Goal: Check status

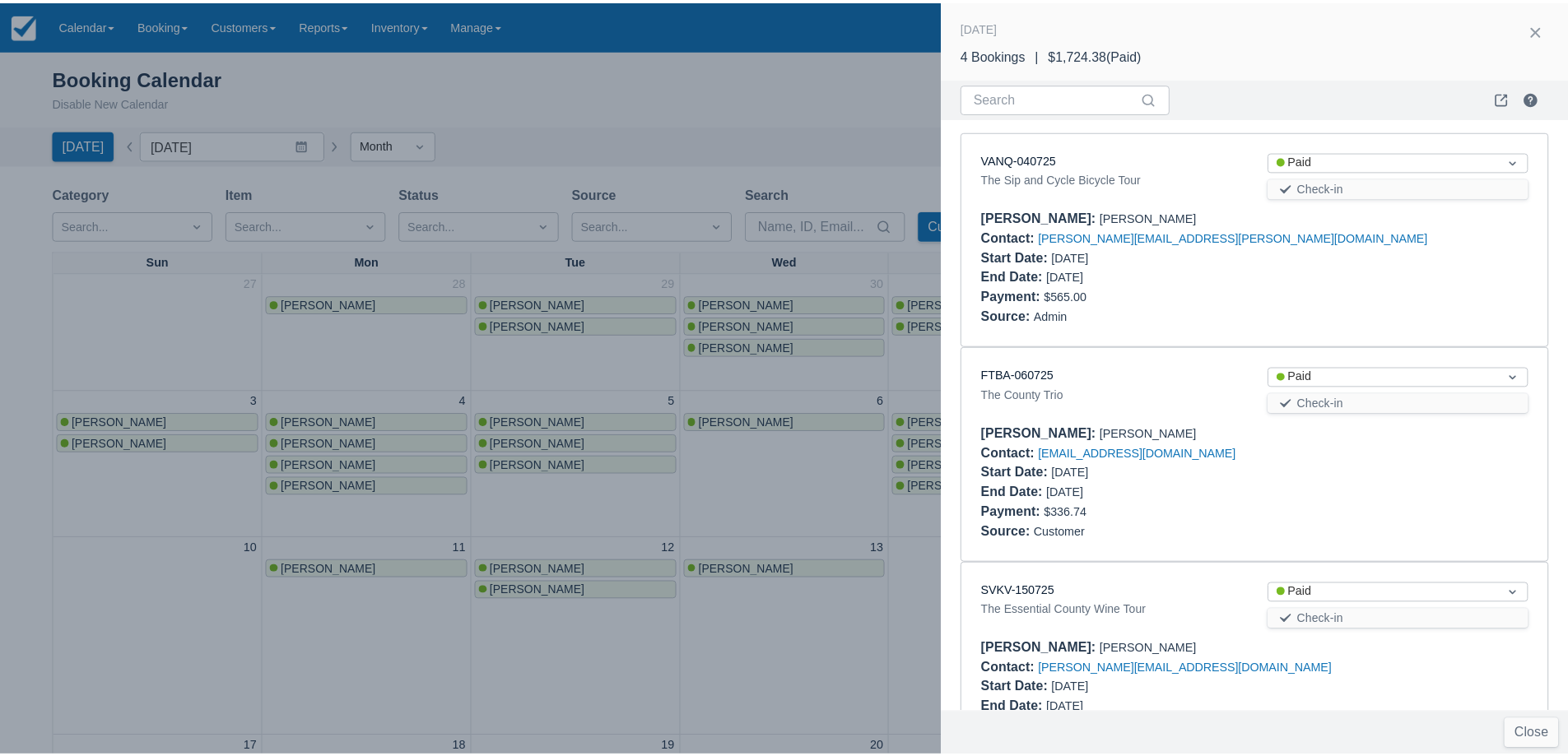
scroll to position [295, 0]
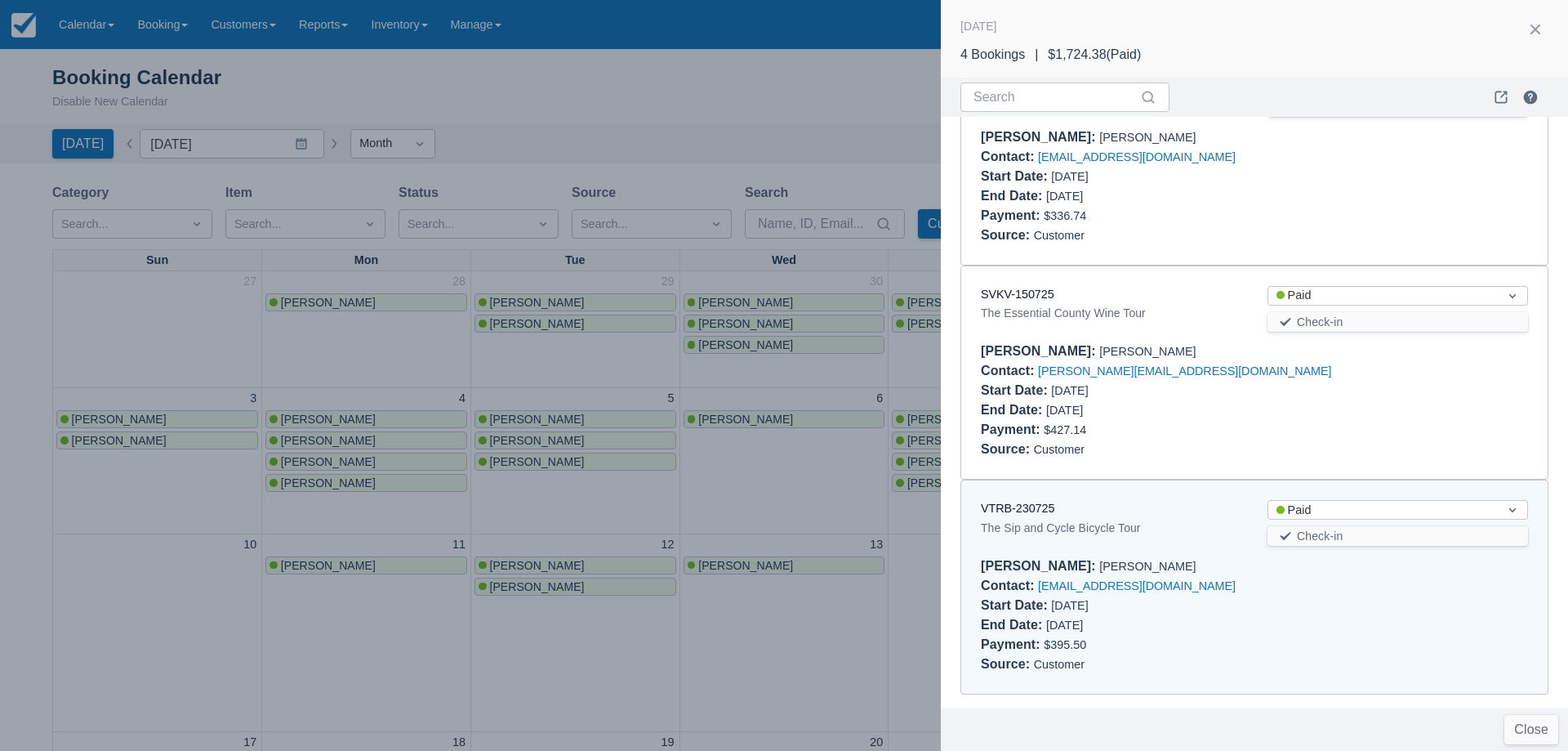
click at [796, 487] on div at bounding box center [784, 375] width 1568 height 751
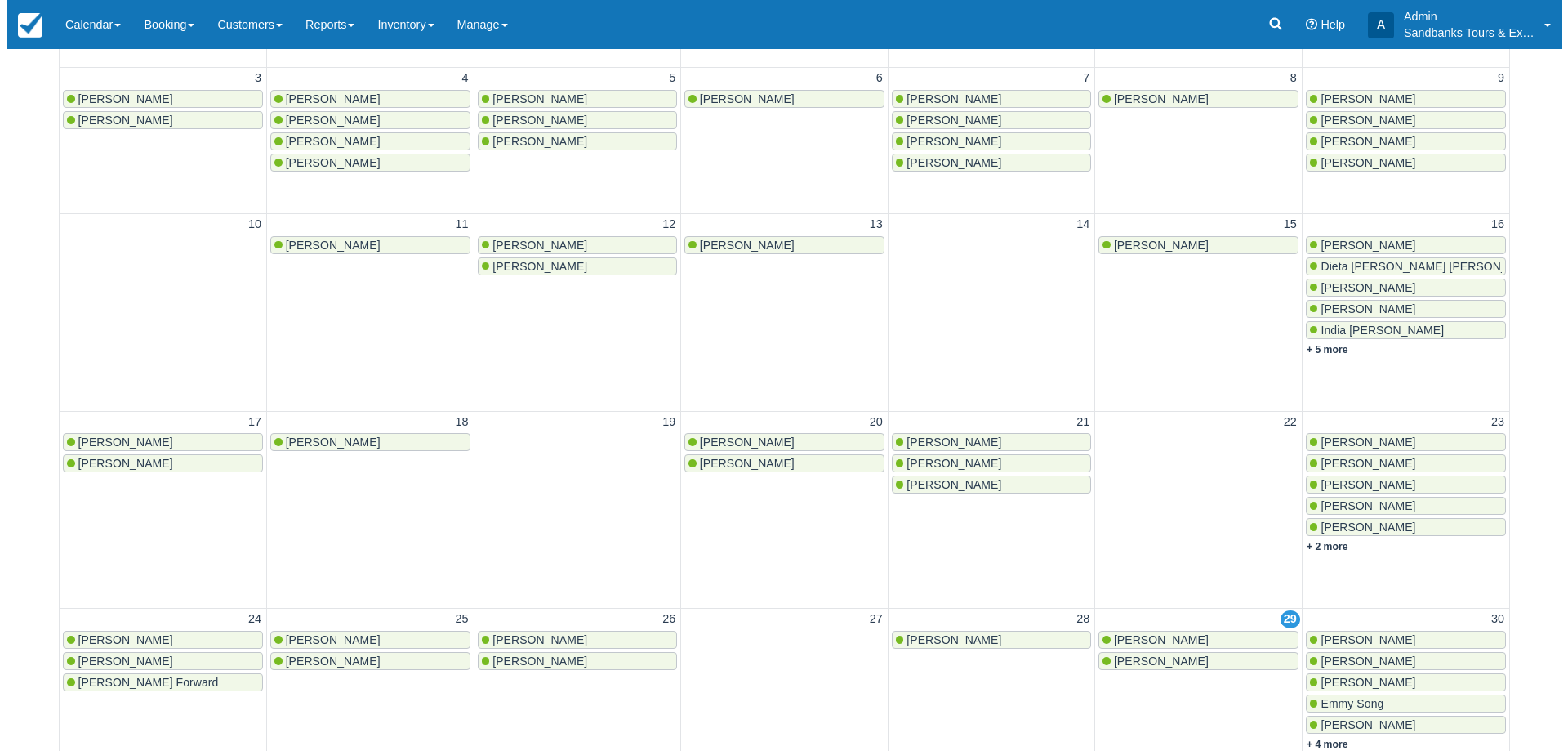
scroll to position [327, 0]
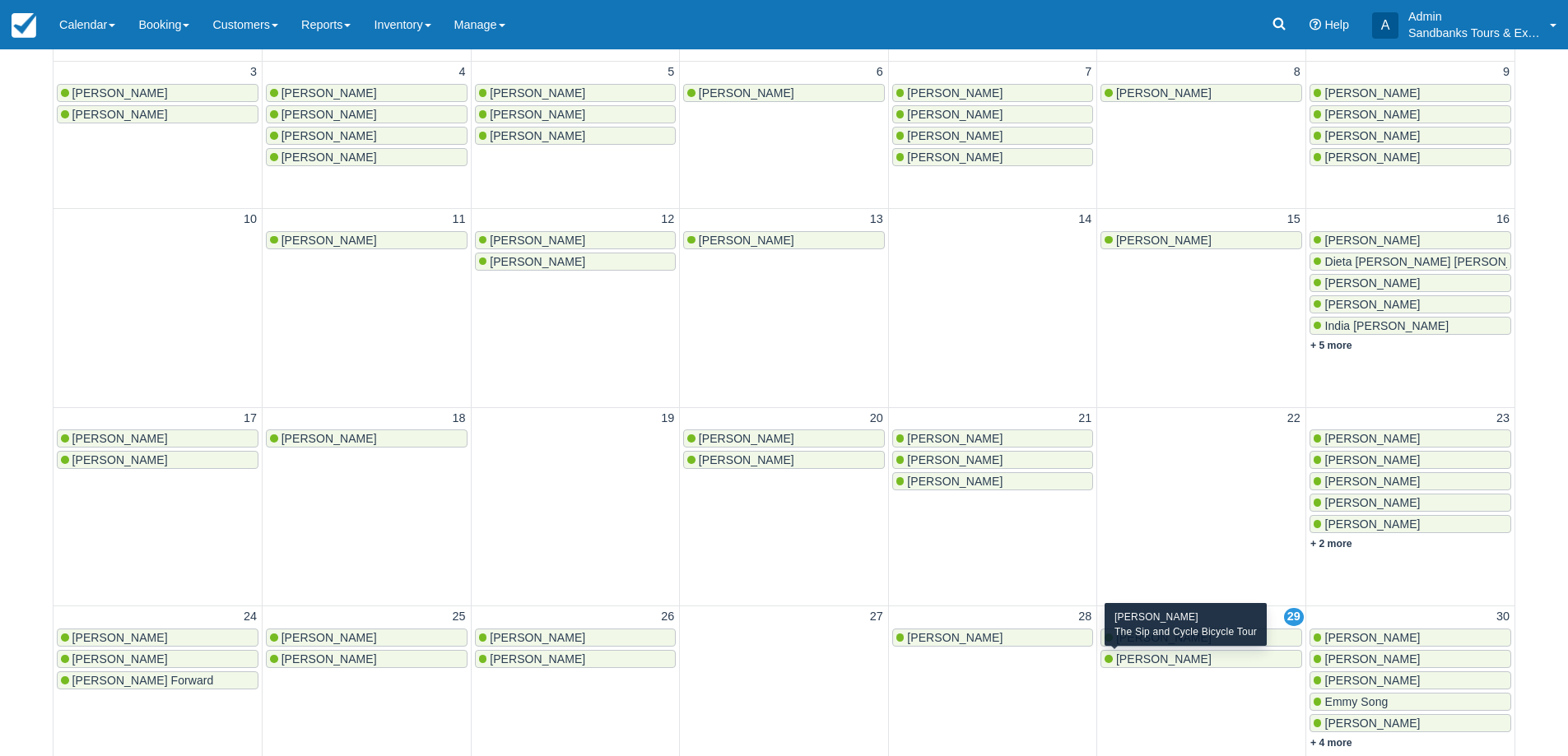
click at [1163, 664] on span "Swati Mohanty" at bounding box center [1164, 659] width 96 height 13
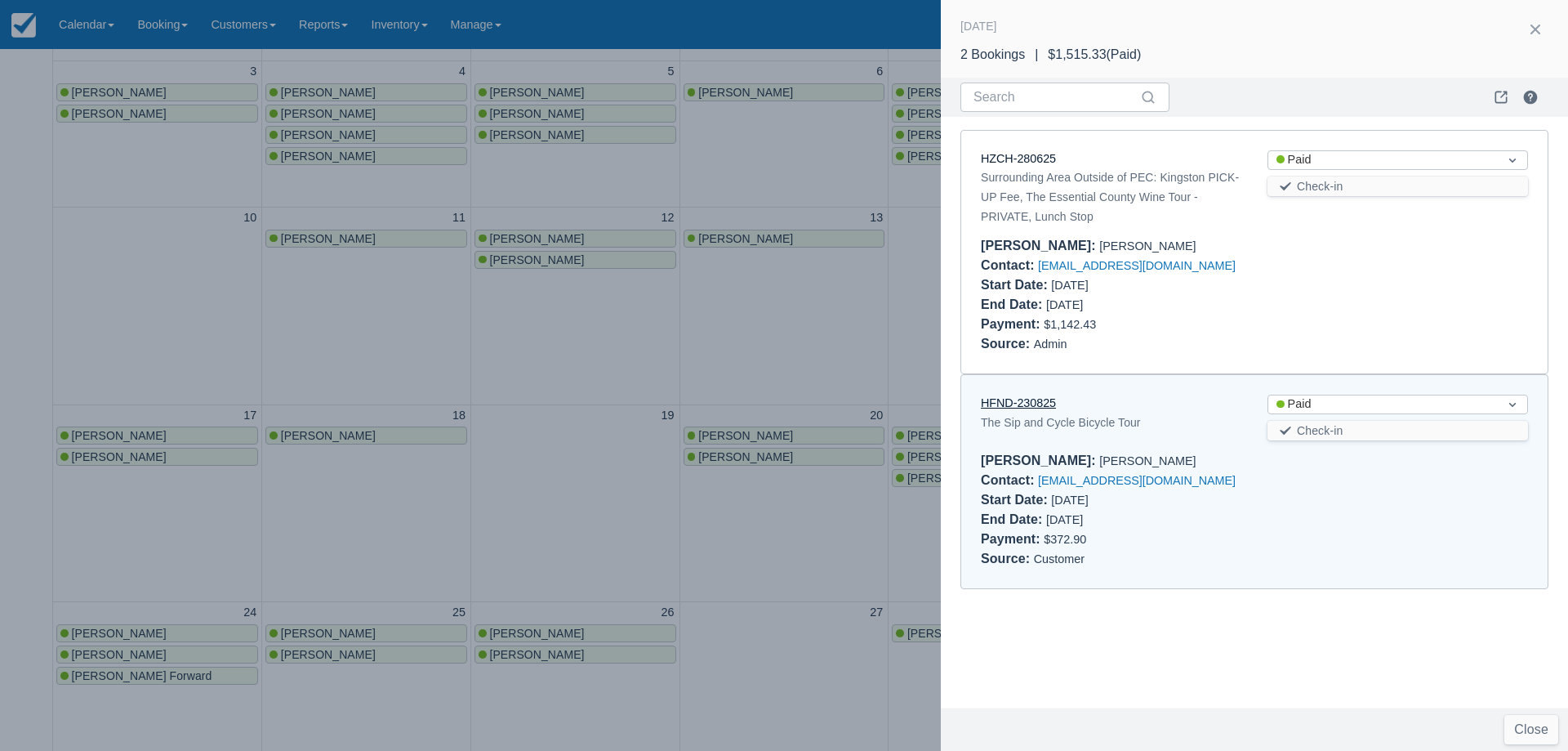
click at [1035, 403] on link "HFND-230825" at bounding box center [1018, 403] width 75 height 13
click at [1021, 148] on div "HZCH-280625 Surrounding Area Outside of PEC: Kingston PICK-UP Fee, The Essentia…" at bounding box center [1255, 253] width 587 height 243
click at [1017, 156] on link "HZCH-280625" at bounding box center [1018, 159] width 75 height 13
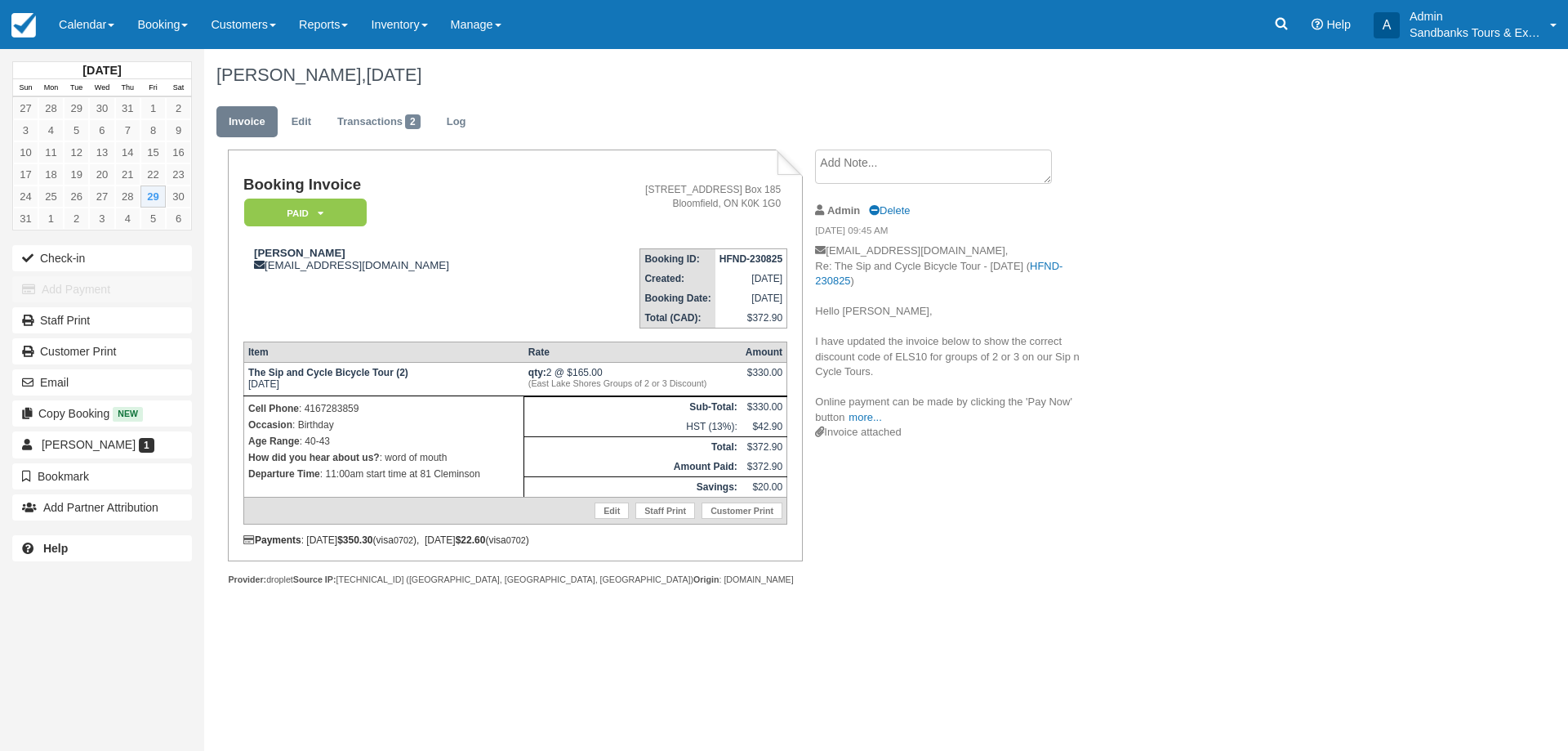
click at [1214, 646] on div "August 2025 Sun Mon Tue Wed Thu Fri Sat 27 28 29 30 31 1 2 3 4 5 6 7 8 9 10 11 …" at bounding box center [784, 400] width 1568 height 702
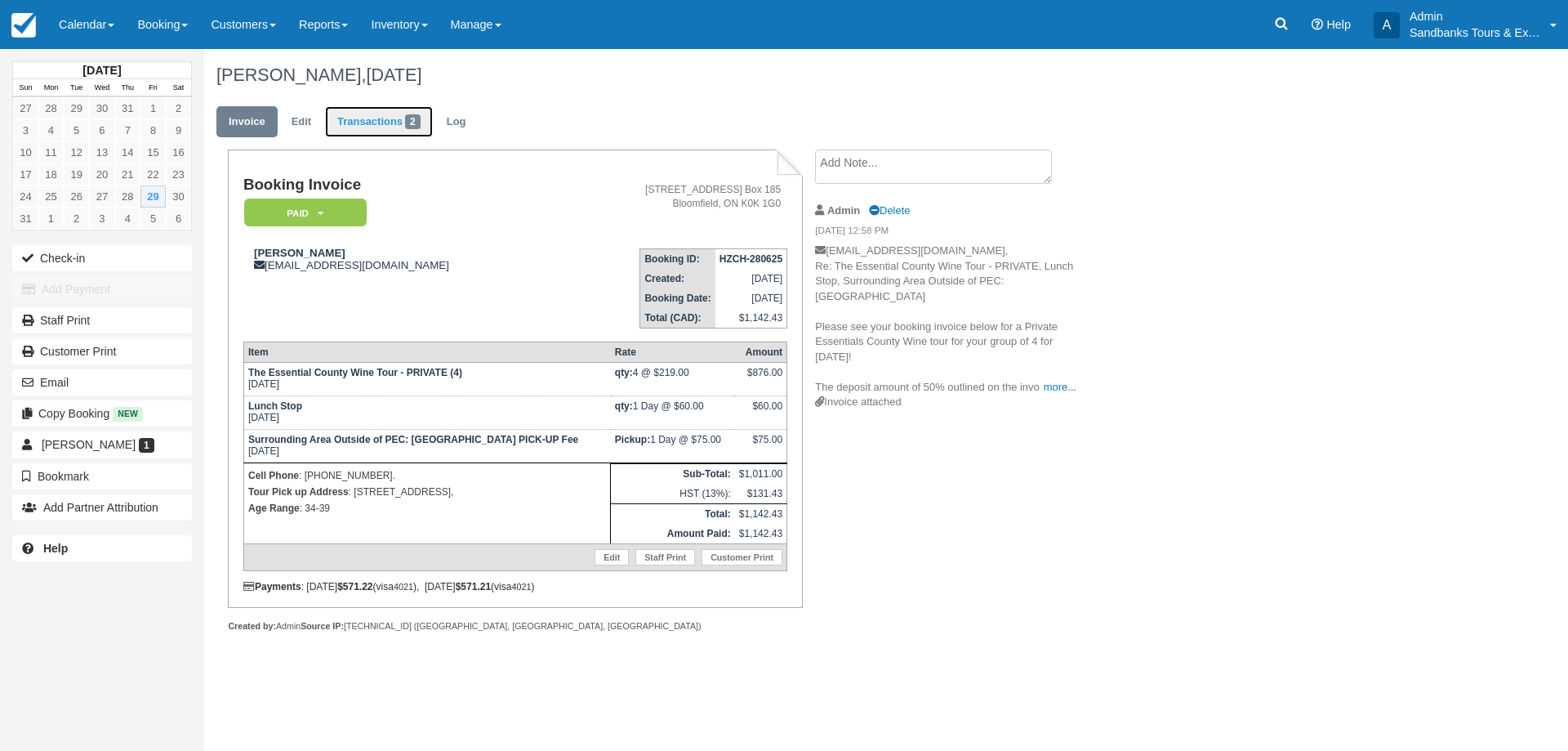
click at [367, 120] on link "Transactions 2" at bounding box center [380, 122] width 108 height 32
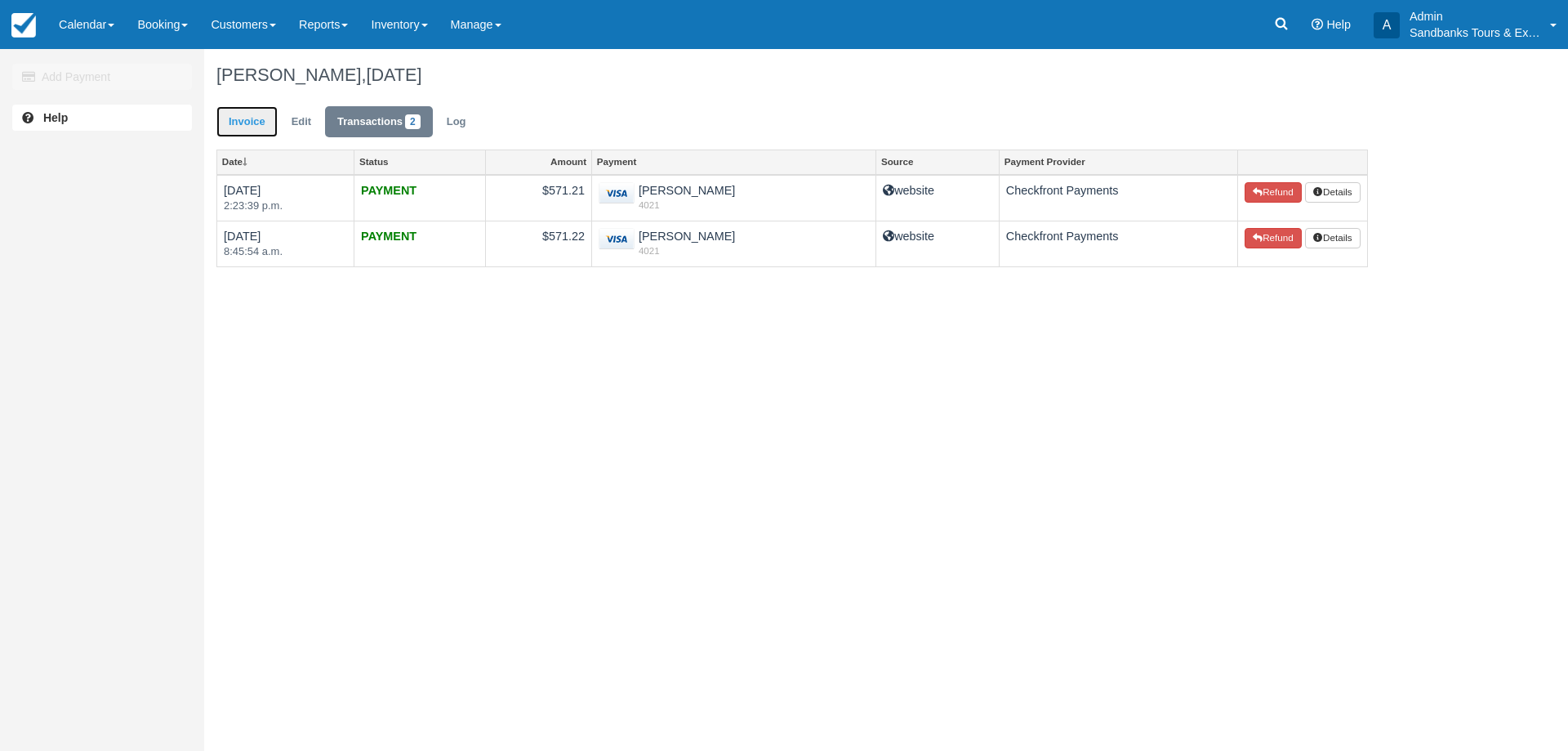
click at [231, 124] on link "Invoice" at bounding box center [247, 122] width 62 height 32
